Goal: Task Accomplishment & Management: Manage account settings

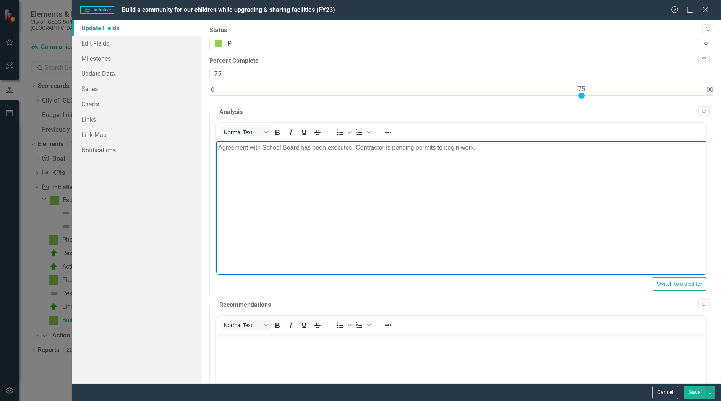
click at [508, 148] on p "Agreement with School Board has been executed. Contractor is pending permits to…" at bounding box center [461, 147] width 487 height 9
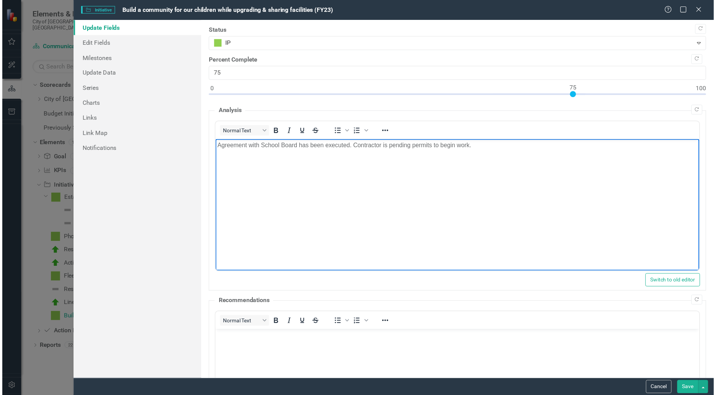
click at [501, 148] on p "Agreement with School Board has been executed. Contractor is pending permits to…" at bounding box center [461, 145] width 487 height 9
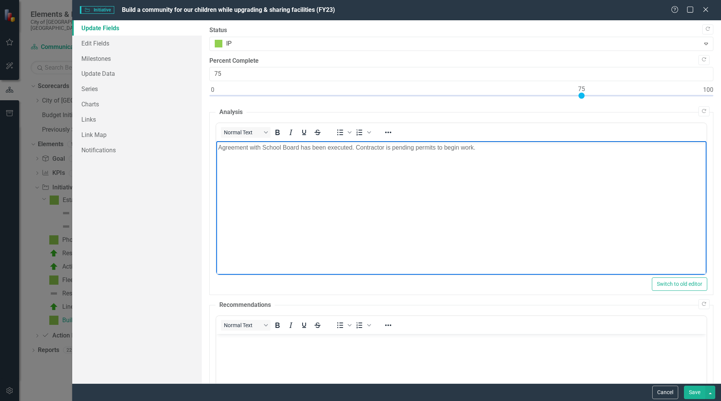
click at [319, 156] on body "Agreement with School Board has been executed. Contractor is pending permits to…" at bounding box center [461, 198] width 490 height 115
click at [266, 148] on p "Agreement with School Board has been executed. Contractor is pending permits to…" at bounding box center [461, 147] width 487 height 9
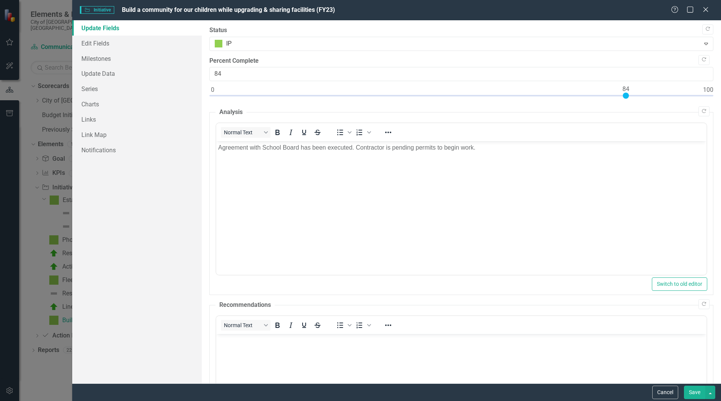
type input "85"
drag, startPoint x: 583, startPoint y: 95, endPoint x: 630, endPoint y: 95, distance: 47.8
click at [630, 95] on div at bounding box center [631, 96] width 6 height 6
click at [510, 156] on body "Agreement with School Board has been executed. Contractor is pending permits to…" at bounding box center [461, 198] width 490 height 115
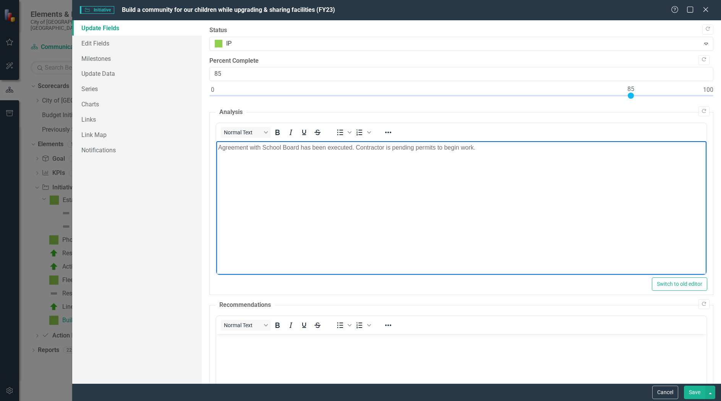
click at [483, 150] on p "Agreement with School Board has been executed. Contractor is pending permits to…" at bounding box center [461, 147] width 487 height 9
drag, startPoint x: 500, startPoint y: 151, endPoint x: 213, endPoint y: 147, distance: 287.1
click at [216, 147] on html "Agreement with School Board has been executed. Contractor is pending permits to…" at bounding box center [461, 198] width 490 height 115
click at [270, 148] on p "Agreement with School Board has been executed. Contractor is pending permits to…" at bounding box center [461, 147] width 487 height 9
click at [219, 148] on p "Agreement with School Board has been executed. Contractor is pending permits to…" at bounding box center [461, 147] width 487 height 9
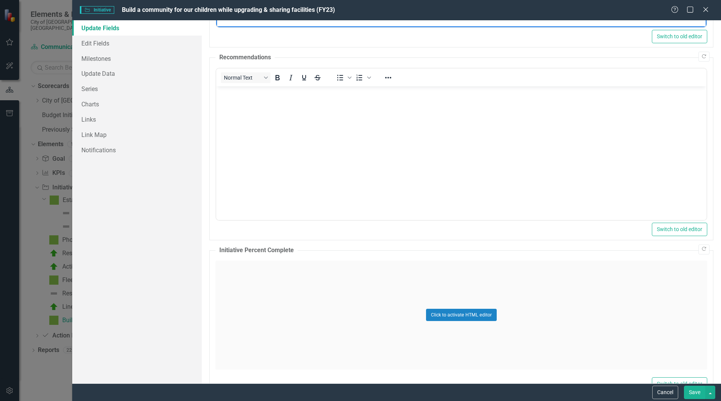
scroll to position [312, 0]
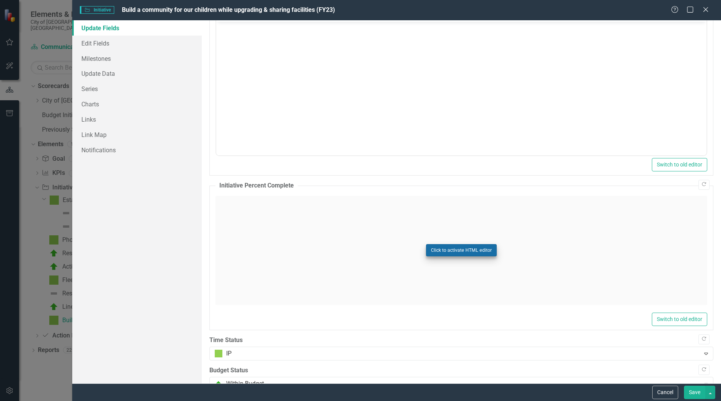
click at [472, 249] on button "Click to activate HTML editor" at bounding box center [461, 250] width 71 height 12
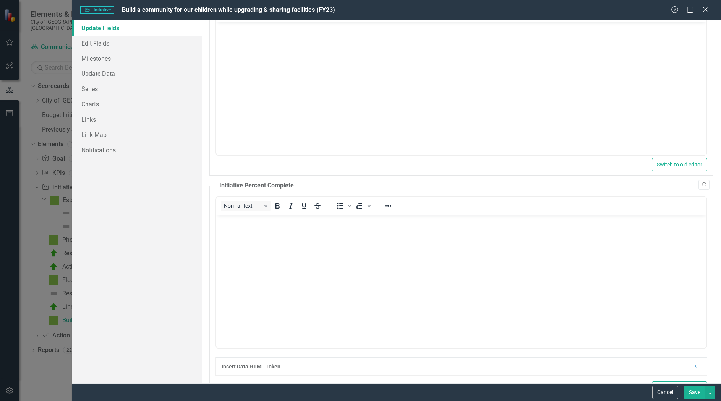
scroll to position [0, 0]
click at [327, 228] on body "Rich Text Area. Press ALT-0 for help." at bounding box center [461, 271] width 490 height 115
click at [498, 175] on div "Copy Forward Status IP Expand Copy Forward Percent Complete 85 Copy Forward Ana…" at bounding box center [461, 117] width 504 height 807
click at [694, 393] on button "Save" at bounding box center [694, 391] width 21 height 13
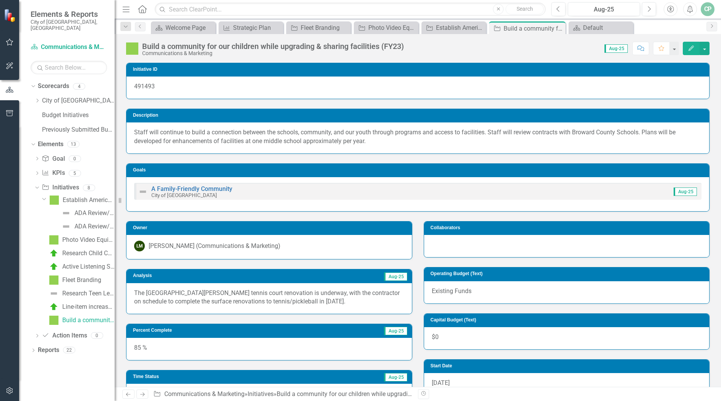
drag, startPoint x: 370, startPoint y: 302, endPoint x: 234, endPoint y: 294, distance: 135.9
click at [234, 294] on p "The [GEOGRAPHIC_DATA][PERSON_NAME] tennis court renovation is underway, with th…" at bounding box center [269, 298] width 270 height 18
